Goal: Task Accomplishment & Management: Use online tool/utility

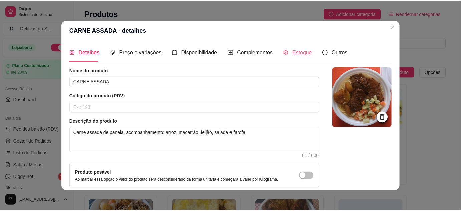
scroll to position [60, 0]
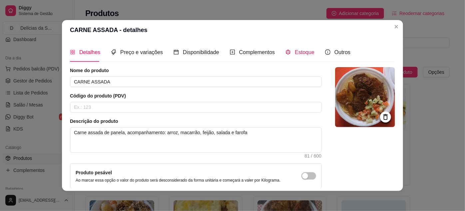
drag, startPoint x: 294, startPoint y: 53, endPoint x: 297, endPoint y: 64, distance: 10.9
click at [295, 54] on span "Estoque" at bounding box center [305, 52] width 20 height 6
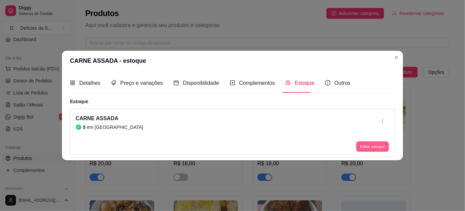
click at [363, 147] on button "Editar estoque" at bounding box center [372, 146] width 33 height 10
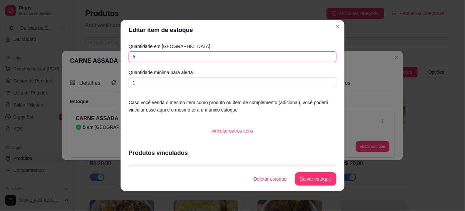
click at [274, 58] on input "5" at bounding box center [233, 56] width 208 height 11
type input "20"
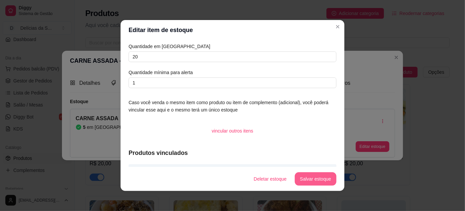
click at [303, 177] on button "Salvar estoque" at bounding box center [316, 178] width 42 height 13
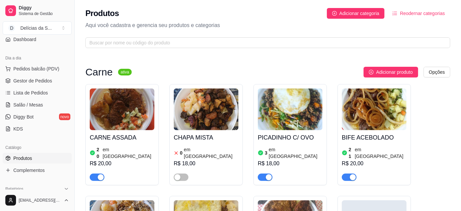
click at [287, 125] on img at bounding box center [290, 109] width 65 height 42
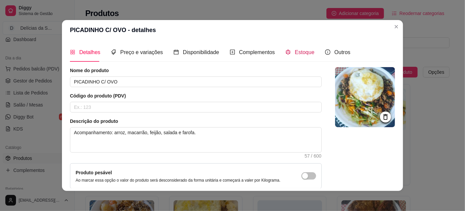
click at [286, 52] on icon "code-sandbox" at bounding box center [288, 51] width 5 height 5
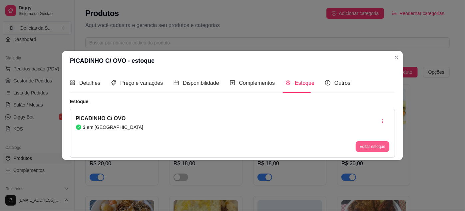
click at [360, 145] on button "Editar estoque" at bounding box center [373, 146] width 34 height 11
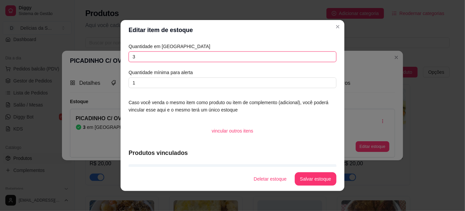
click at [264, 53] on input "3" at bounding box center [233, 56] width 208 height 11
type input "8"
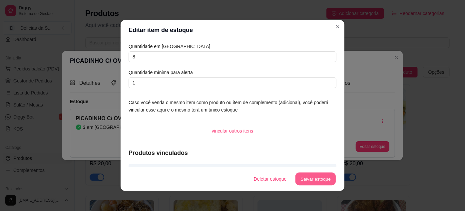
click at [314, 176] on button "Salvar estoque" at bounding box center [315, 178] width 41 height 13
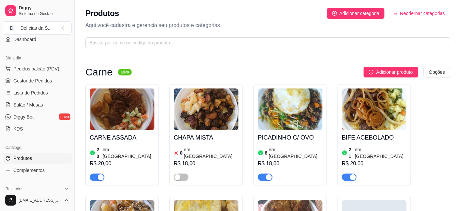
click at [356, 127] on img at bounding box center [374, 109] width 65 height 42
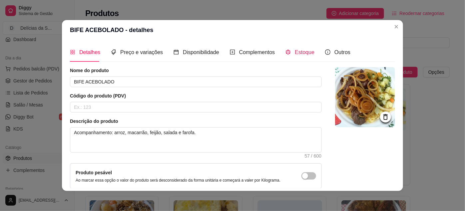
click at [297, 51] on span "Estoque" at bounding box center [305, 52] width 20 height 6
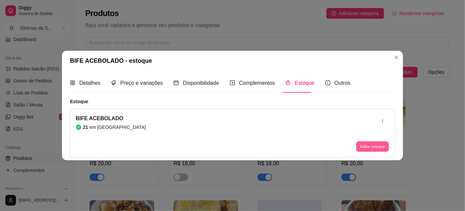
click at [374, 149] on button "Editar estoque" at bounding box center [372, 146] width 33 height 10
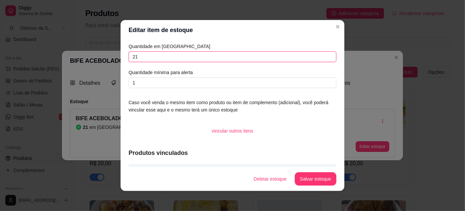
click at [318, 58] on input "21" at bounding box center [233, 56] width 208 height 11
type input "2"
type input "30"
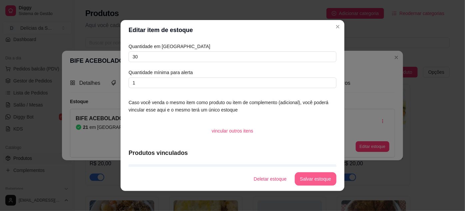
click at [324, 177] on button "Salvar estoque" at bounding box center [316, 178] width 42 height 13
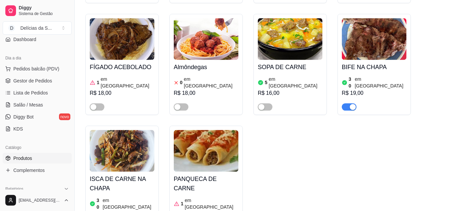
scroll to position [485, 0]
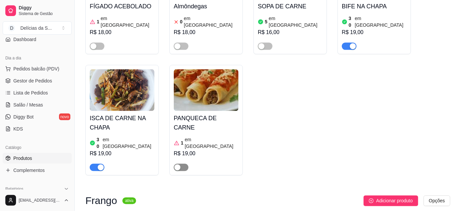
click at [180, 163] on button "button" at bounding box center [181, 166] width 15 height 7
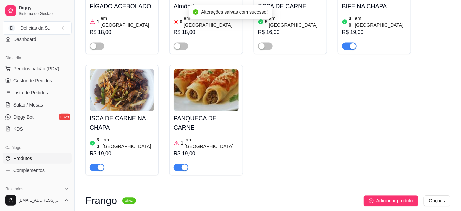
click at [210, 83] on img at bounding box center [206, 90] width 65 height 42
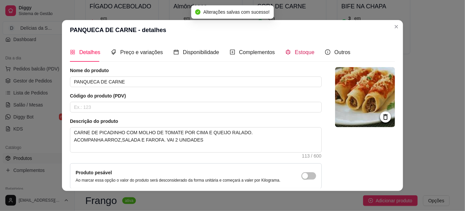
click at [298, 52] on span "Estoque" at bounding box center [305, 52] width 20 height 6
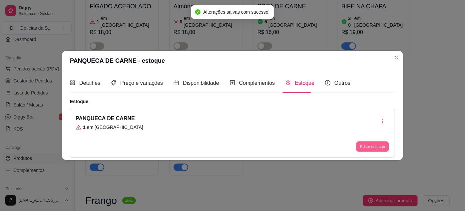
click at [366, 146] on button "Editar estoque" at bounding box center [372, 146] width 33 height 10
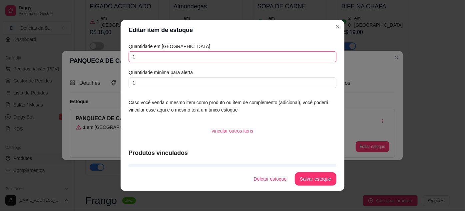
click at [282, 57] on input "1" at bounding box center [233, 56] width 208 height 11
type input "5"
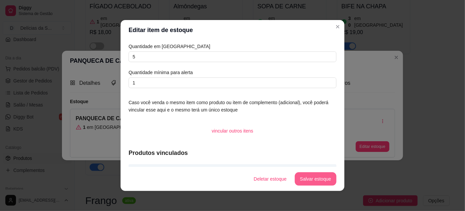
click at [309, 178] on button "Salvar estoque" at bounding box center [316, 178] width 42 height 13
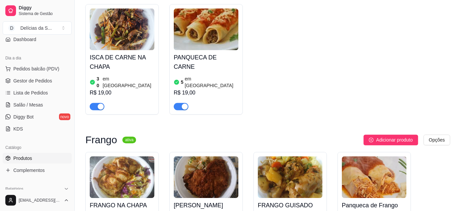
scroll to position [606, 0]
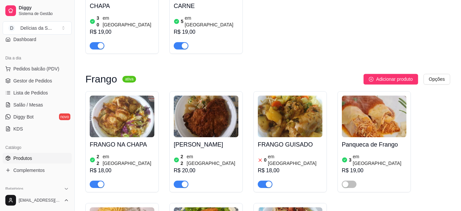
click at [143, 95] on img at bounding box center [122, 116] width 65 height 42
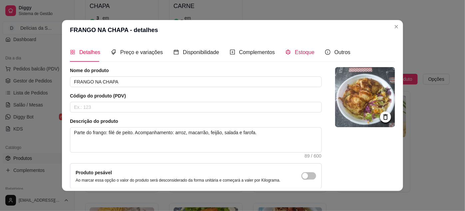
drag, startPoint x: 295, startPoint y: 53, endPoint x: 302, endPoint y: 82, distance: 29.9
click at [295, 54] on span "Estoque" at bounding box center [305, 52] width 20 height 6
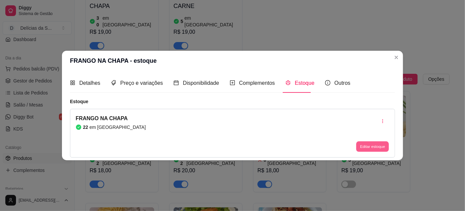
click at [359, 143] on button "Editar estoque" at bounding box center [372, 146] width 33 height 10
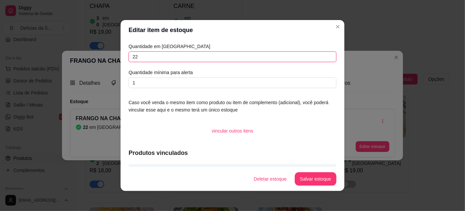
click at [303, 55] on input "22" at bounding box center [233, 56] width 208 height 11
type input "2"
type input "30"
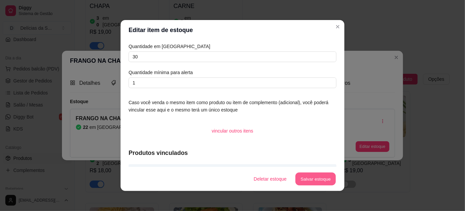
click at [323, 179] on button "Salvar estoque" at bounding box center [315, 178] width 41 height 13
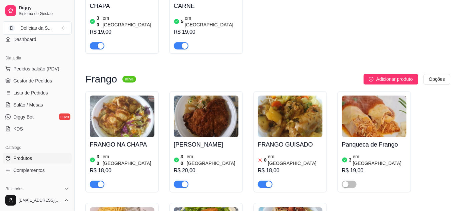
click at [279, 137] on div "FRANGO GUISADO 0 em estoque R$ 18,00" at bounding box center [290, 162] width 65 height 51
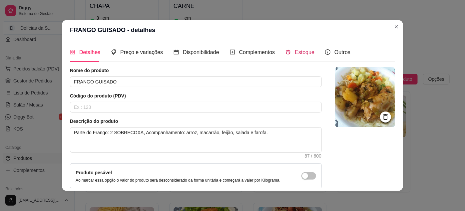
click at [297, 51] on span "Estoque" at bounding box center [305, 52] width 20 height 6
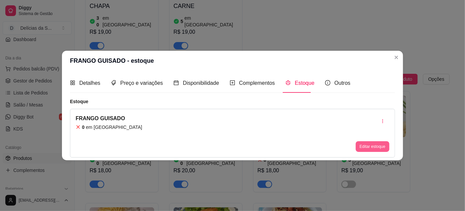
click at [369, 146] on button "Editar estoque" at bounding box center [373, 146] width 34 height 11
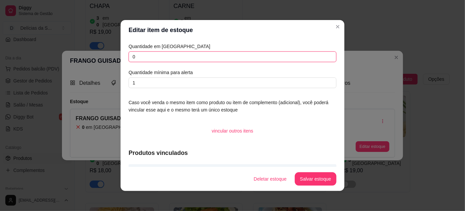
click at [309, 59] on input "0" at bounding box center [233, 56] width 208 height 11
type input "7"
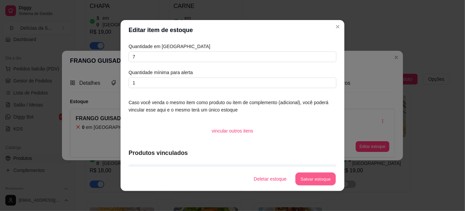
click at [319, 175] on button "Salvar estoque" at bounding box center [315, 178] width 41 height 13
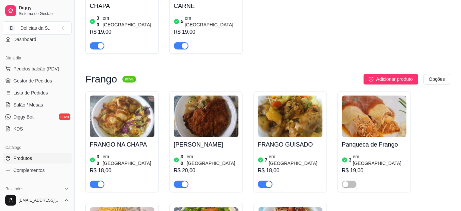
drag, startPoint x: 345, startPoint y: 143, endPoint x: 357, endPoint y: 105, distance: 40.3
click at [345, 181] on div "button" at bounding box center [345, 184] width 6 height 6
click at [358, 95] on img at bounding box center [374, 116] width 65 height 42
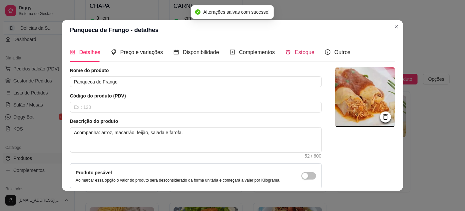
click at [307, 52] on span "Estoque" at bounding box center [305, 52] width 20 height 6
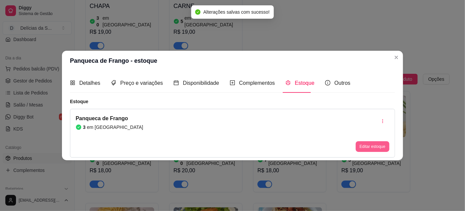
click at [369, 145] on button "Editar estoque" at bounding box center [373, 146] width 34 height 11
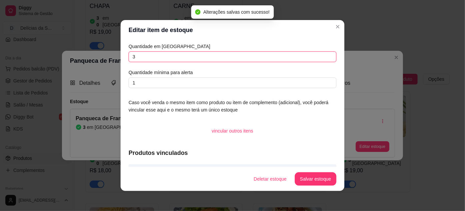
click at [285, 55] on input "3" at bounding box center [233, 56] width 208 height 11
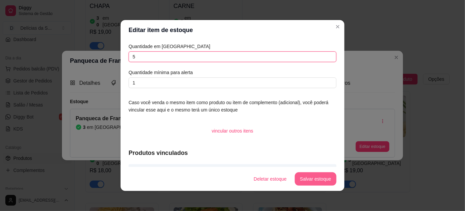
type input "5"
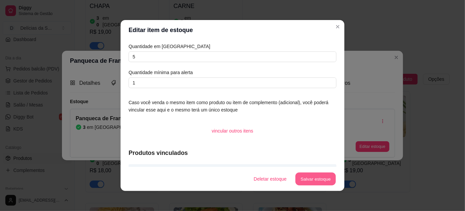
click at [316, 177] on button "Salvar estoque" at bounding box center [315, 178] width 41 height 13
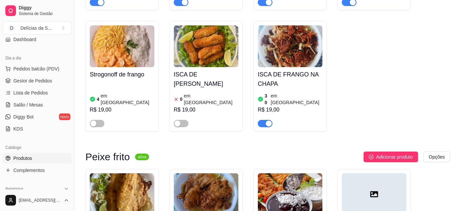
scroll to position [848, 0]
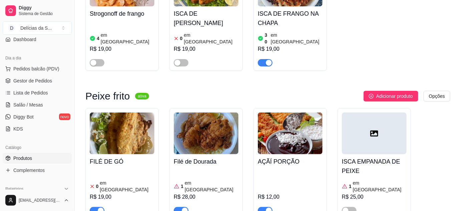
click at [138, 112] on img at bounding box center [122, 133] width 65 height 42
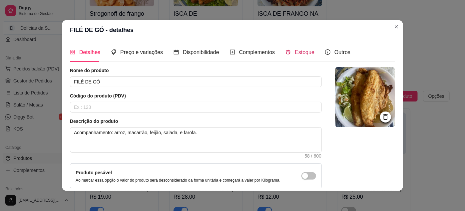
click at [295, 51] on span "Estoque" at bounding box center [305, 52] width 20 height 6
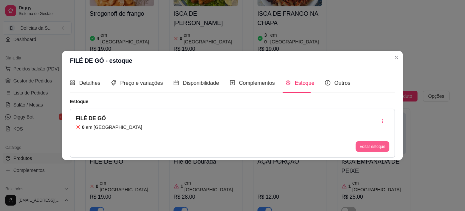
click at [365, 148] on button "Editar estoque" at bounding box center [373, 146] width 34 height 11
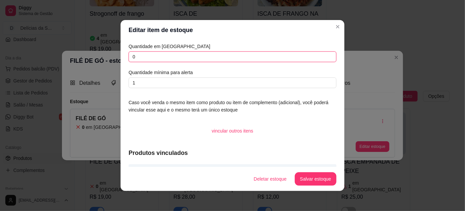
click at [276, 57] on input "0" at bounding box center [233, 56] width 208 height 11
type input "08"
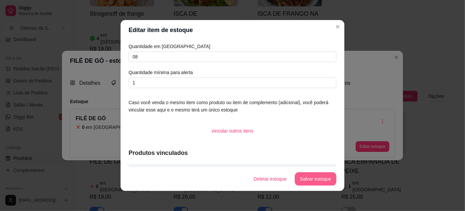
click at [311, 179] on button "Salvar estoque" at bounding box center [316, 178] width 42 height 13
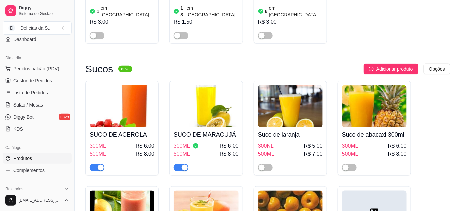
scroll to position [1818, 0]
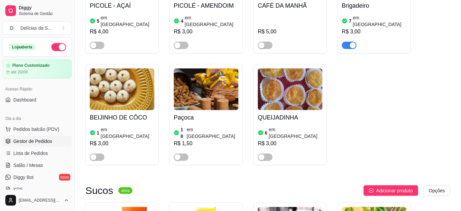
click at [41, 142] on span "Gestor de Pedidos" at bounding box center [32, 141] width 39 height 7
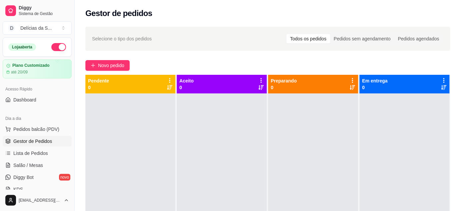
scroll to position [60, 0]
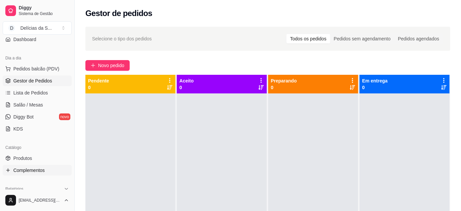
click at [33, 167] on span "Complementos" at bounding box center [28, 170] width 31 height 7
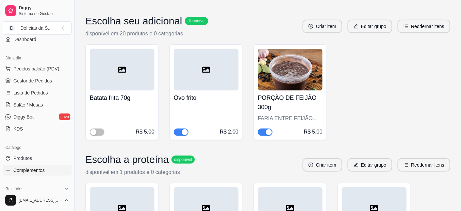
scroll to position [242, 0]
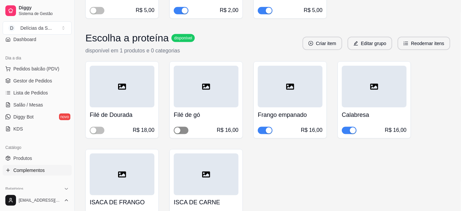
click at [186, 129] on span "button" at bounding box center [181, 130] width 15 height 7
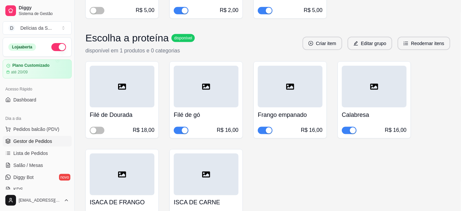
click at [45, 140] on span "Gestor de Pedidos" at bounding box center [32, 141] width 39 height 7
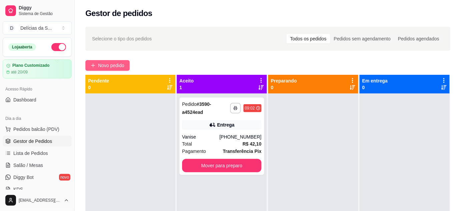
drag, startPoint x: 90, startPoint y: 63, endPoint x: 92, endPoint y: 66, distance: 4.0
click at [92, 66] on button "Novo pedido" at bounding box center [107, 65] width 44 height 11
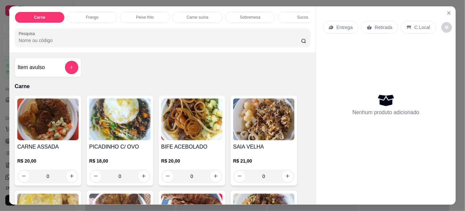
click at [31, 124] on img at bounding box center [47, 119] width 61 height 42
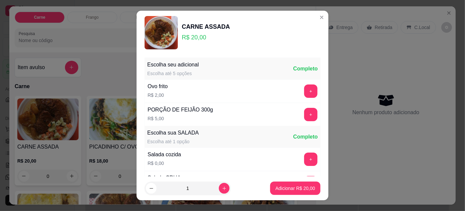
scroll to position [66, 0]
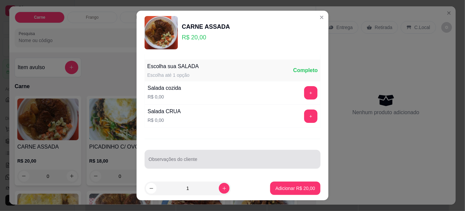
drag, startPoint x: 185, startPoint y: 153, endPoint x: 182, endPoint y: 155, distance: 3.8
click at [183, 155] on div at bounding box center [233, 158] width 168 height 13
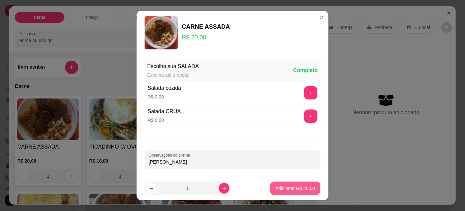
type input "[PERSON_NAME]"
click at [280, 192] on button "Adicionar R$ 20,00" at bounding box center [295, 187] width 50 height 13
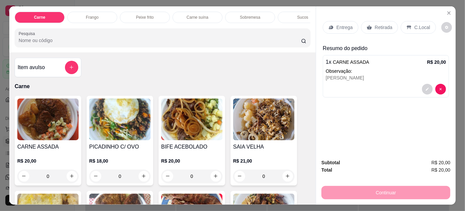
click at [337, 25] on p "Entrega" at bounding box center [345, 27] width 16 height 7
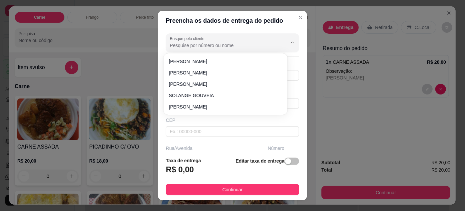
click at [220, 43] on input "Busque pelo cliente" at bounding box center [223, 45] width 107 height 7
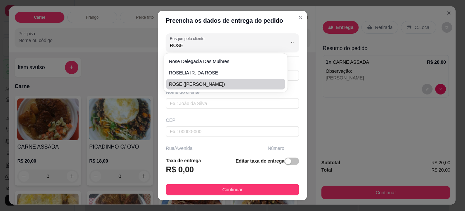
click at [220, 82] on span "ROSE ([PERSON_NAME])" at bounding box center [222, 84] width 107 height 7
type input "ROSE ([PERSON_NAME])"
type input "91988612289"
type input "ROSE ([PERSON_NAME])"
type input "66113055"
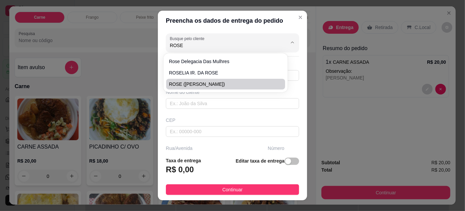
type input "TRAVESSA [PERSON_NAME]"
type input "66"
type input "ENTRE: [PERSON_NAME] E PROFESSOR [PERSON_NAME]"
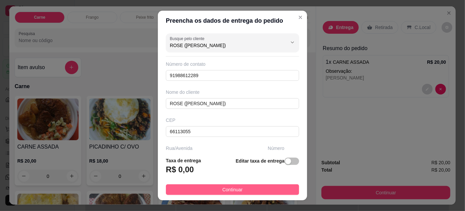
type input "ROSE ([PERSON_NAME])"
click at [262, 190] on button "Continuar" at bounding box center [232, 189] width 133 height 11
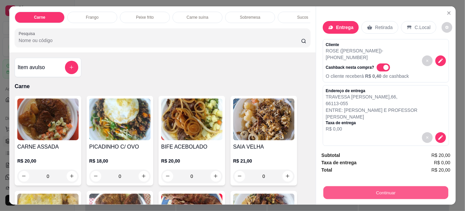
click at [357, 190] on button "Continuar" at bounding box center [386, 192] width 125 height 13
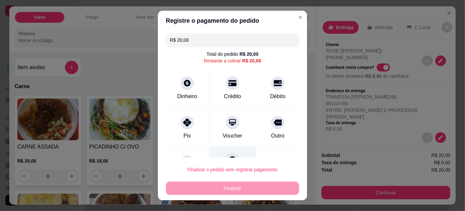
scroll to position [29, 0]
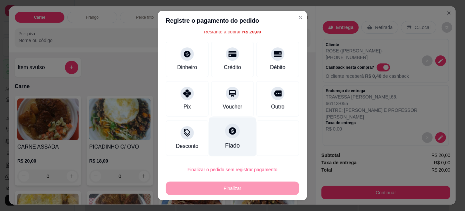
click at [228, 133] on icon at bounding box center [232, 130] width 9 height 9
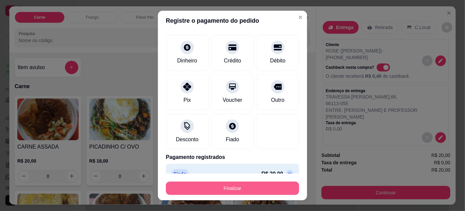
click at [257, 185] on button "Finalizar" at bounding box center [232, 187] width 133 height 13
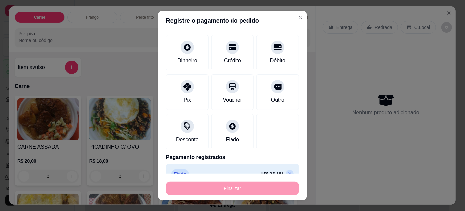
type input "-R$ 20,00"
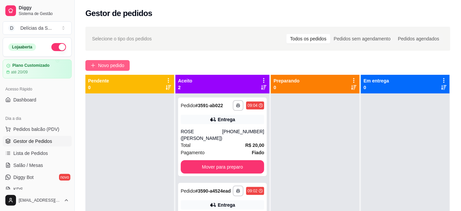
click at [105, 66] on span "Novo pedido" at bounding box center [111, 65] width 26 height 7
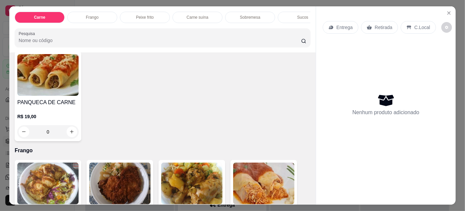
scroll to position [303, 0]
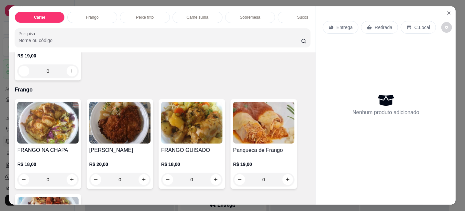
click at [181, 125] on img at bounding box center [191, 123] width 61 height 42
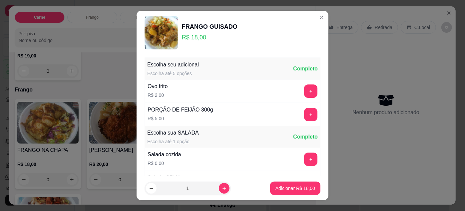
scroll to position [66, 0]
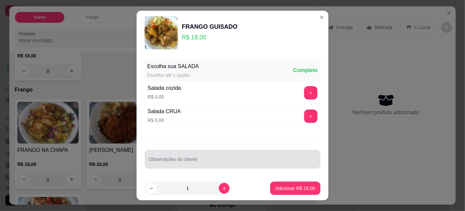
drag, startPoint x: 211, startPoint y: 149, endPoint x: 210, endPoint y: 158, distance: 9.2
click at [209, 154] on div "Observações do cliente" at bounding box center [233, 159] width 176 height 19
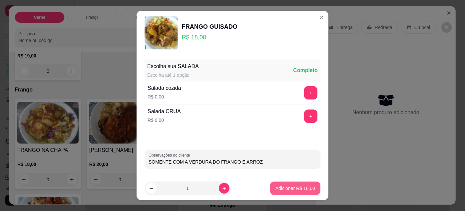
type input "SOMENTE COM A VERDURA DO FRANGO E ARROZ"
click at [280, 190] on p "Adicionar R$ 18,00" at bounding box center [296, 188] width 40 height 7
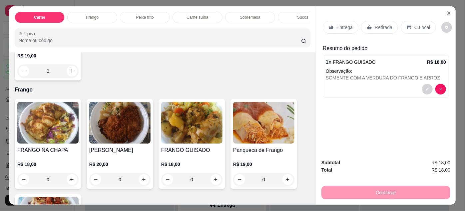
click at [334, 26] on div "Entrega" at bounding box center [341, 27] width 36 height 13
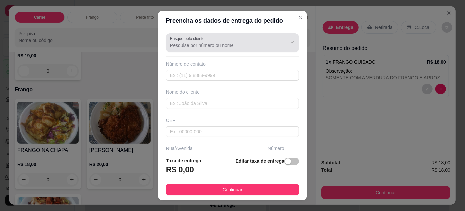
click at [223, 48] on input "Busque pelo cliente" at bounding box center [223, 45] width 107 height 7
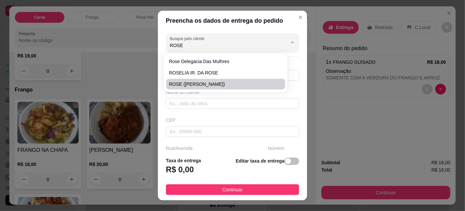
click at [221, 81] on span "ROSE ([PERSON_NAME])" at bounding box center [222, 84] width 107 height 7
type input "ROSE ([PERSON_NAME])"
type input "91988612289"
type input "ROSE ([PERSON_NAME])"
type input "66113055"
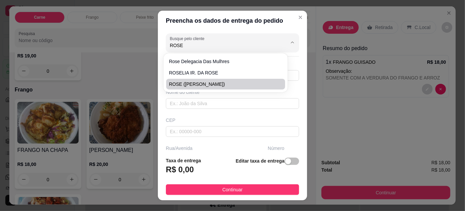
type input "TRAVESSA [PERSON_NAME]"
type input "66"
type input "ENTRE: [PERSON_NAME] E PROFESSOR [PERSON_NAME]"
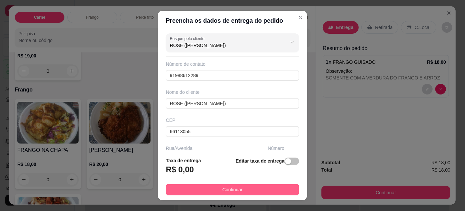
type input "ROSE ([PERSON_NAME])"
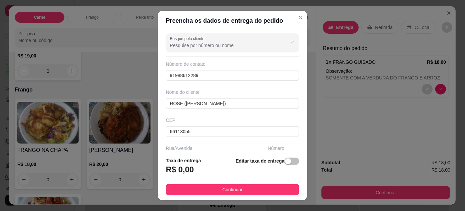
click at [267, 186] on button "Continuar" at bounding box center [232, 189] width 133 height 11
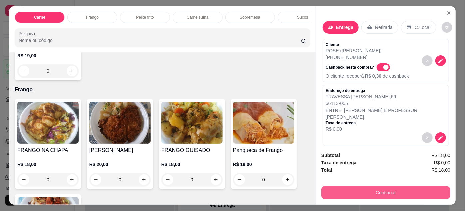
click at [356, 193] on button "Continuar" at bounding box center [386, 192] width 129 height 13
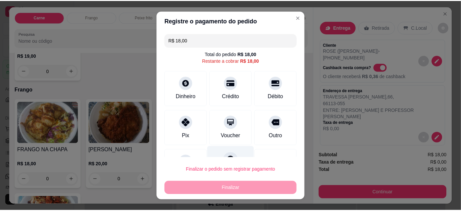
scroll to position [29, 0]
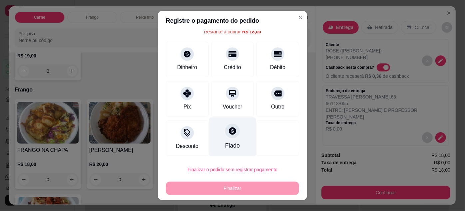
click at [228, 131] on icon at bounding box center [232, 130] width 9 height 9
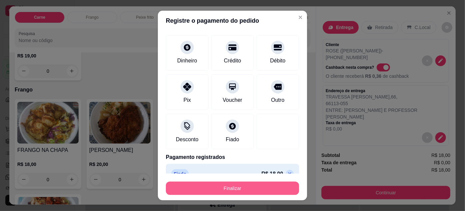
click at [258, 187] on button "Finalizar" at bounding box center [232, 187] width 133 height 13
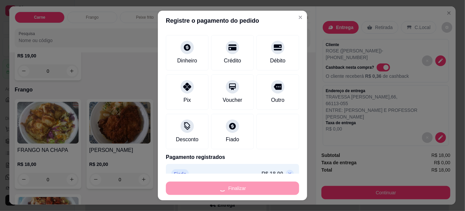
type input "-R$ 18,00"
